Goal: Transaction & Acquisition: Download file/media

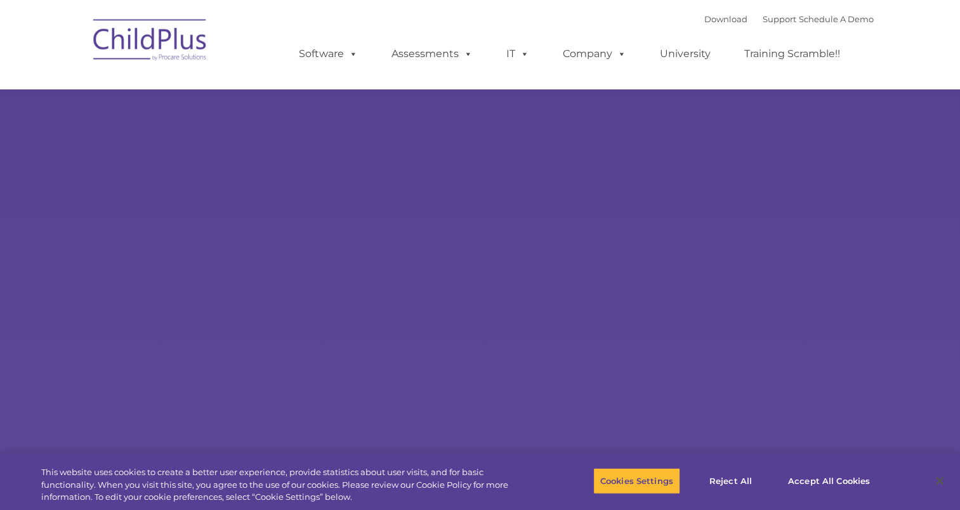
select select "MEDIUM"
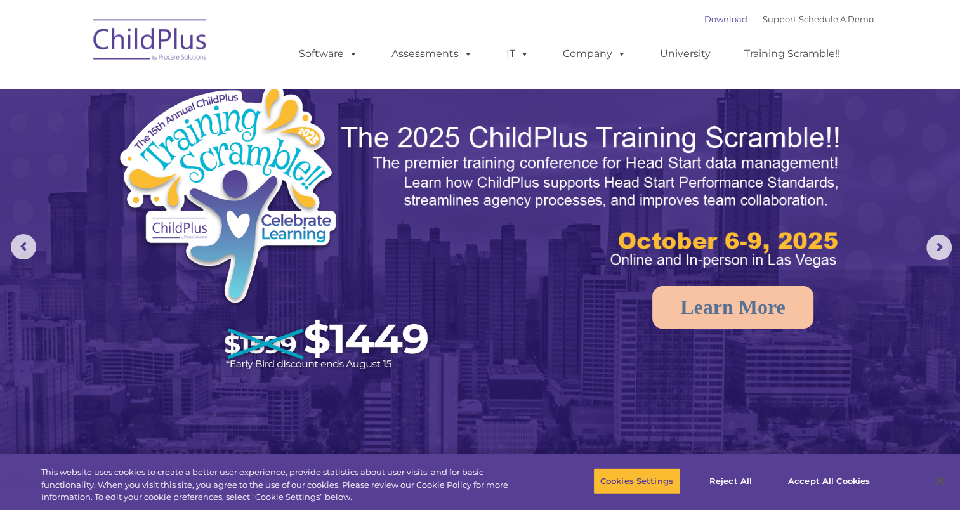
click at [717, 17] on link "Download" at bounding box center [726, 19] width 43 height 10
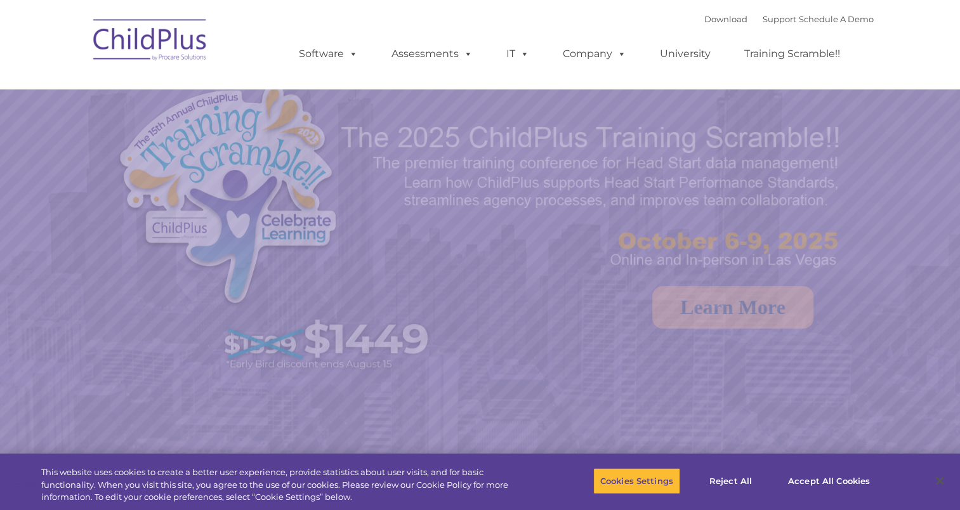
select select "MEDIUM"
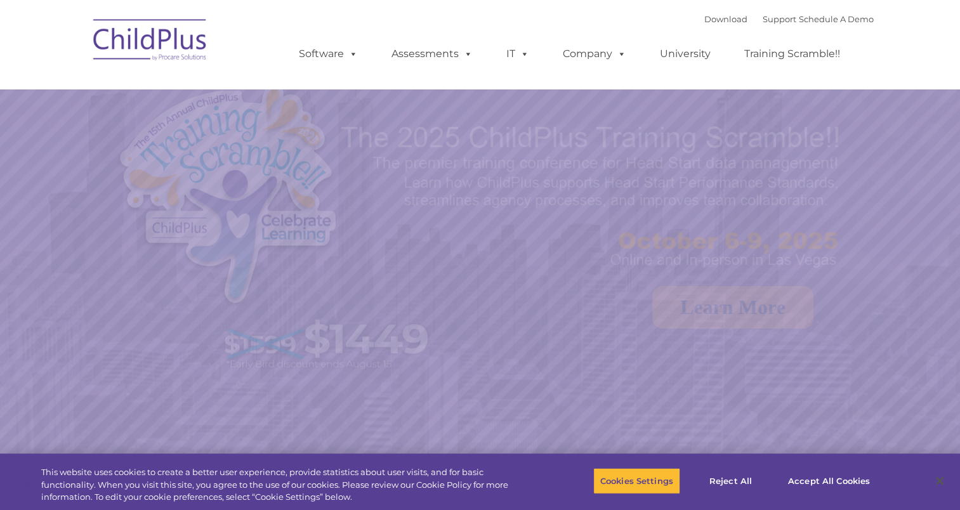
select select "MEDIUM"
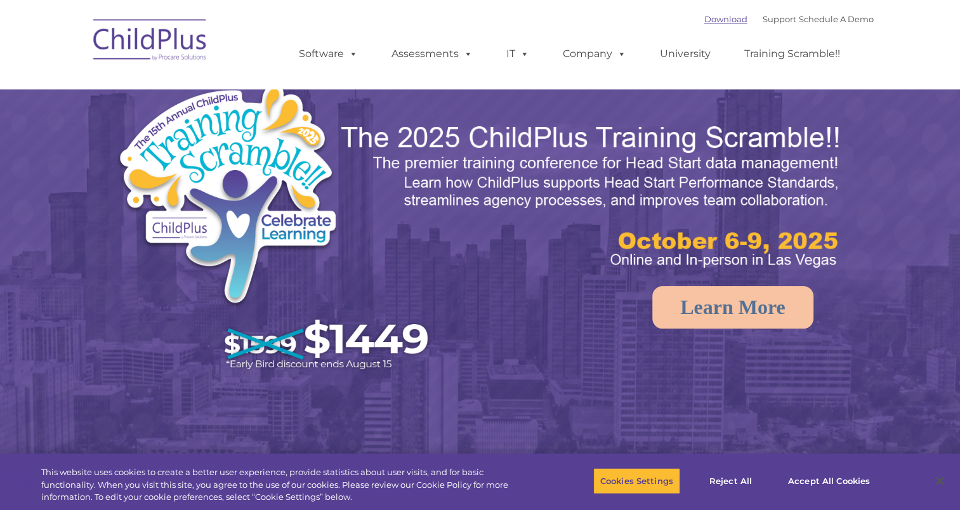
click at [710, 20] on link "Download" at bounding box center [726, 19] width 43 height 10
